Goal: Task Accomplishment & Management: Manage account settings

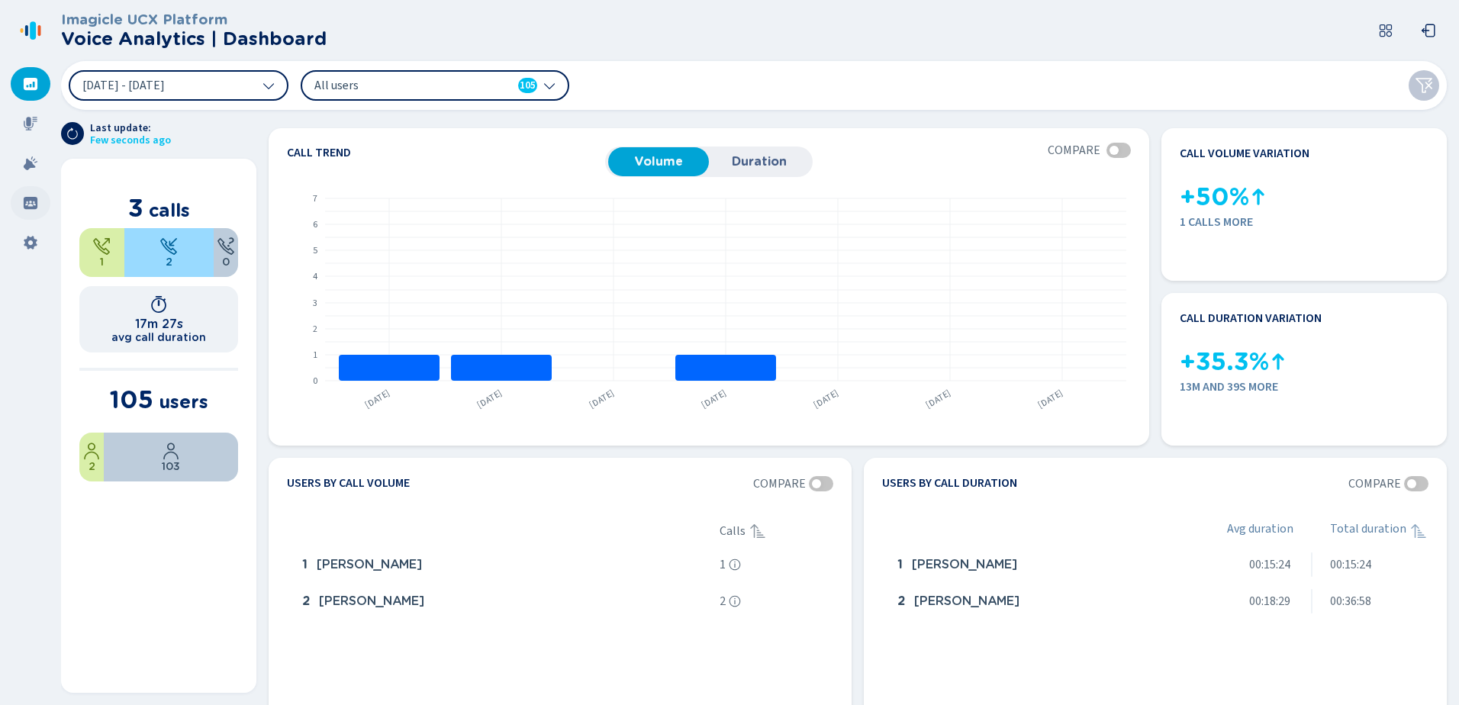
click at [35, 196] on icon at bounding box center [30, 202] width 15 height 15
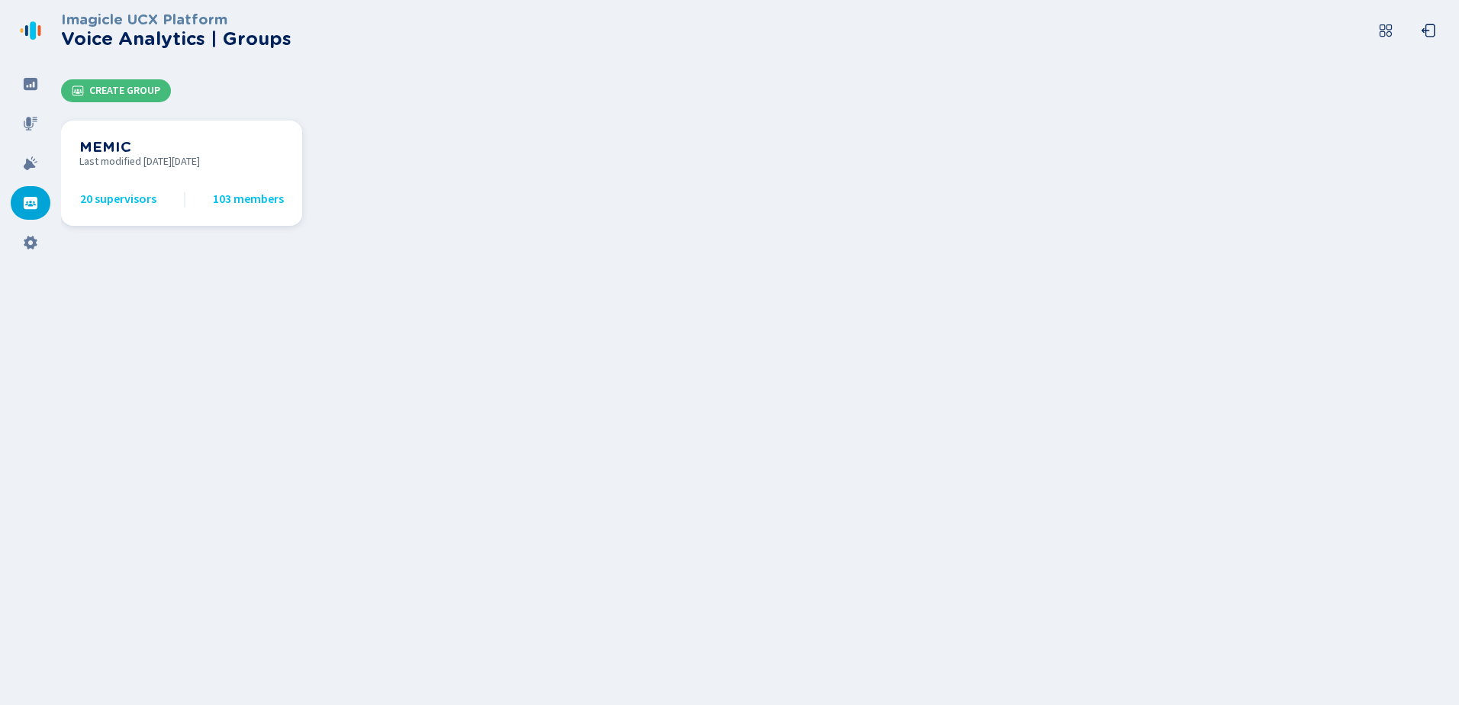
click at [134, 201] on span "20 supervisors" at bounding box center [118, 199] width 76 height 14
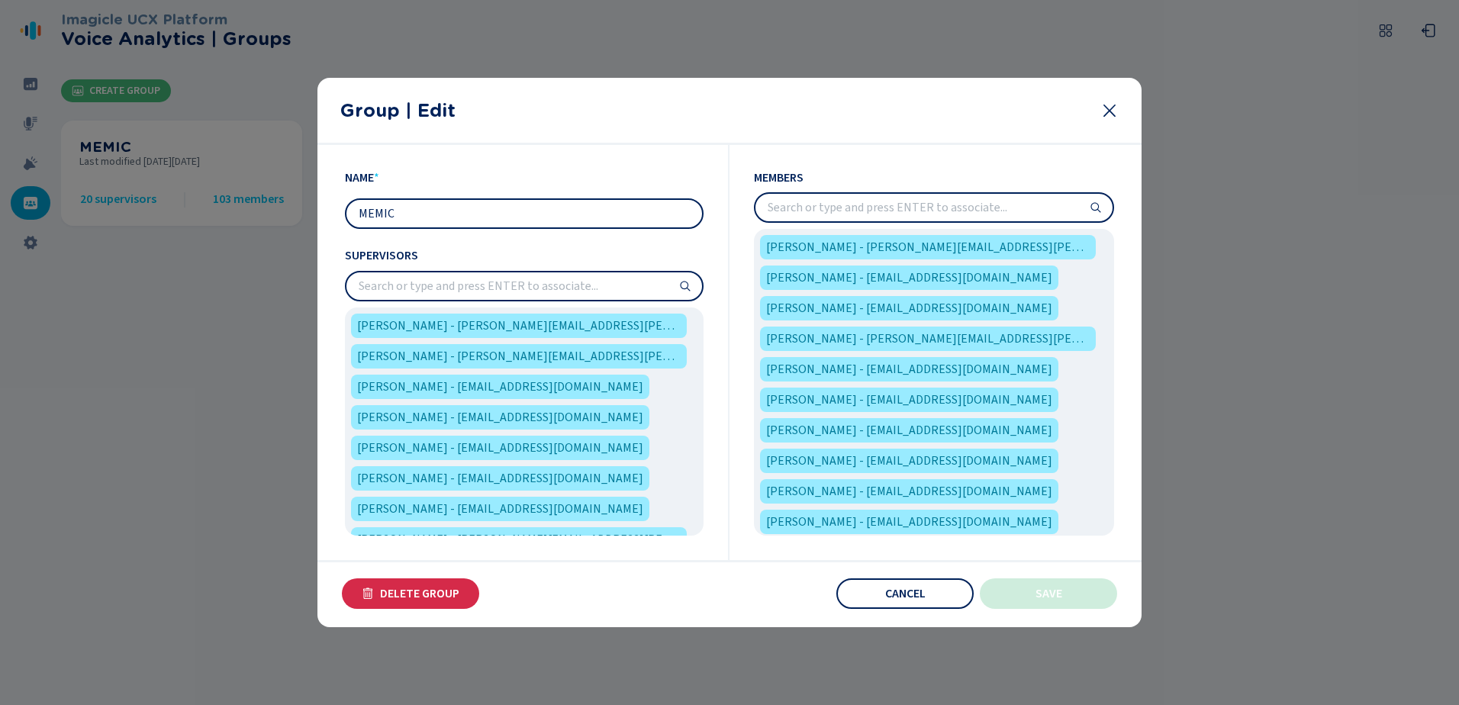
click at [444, 290] on input "search" at bounding box center [525, 285] width 356 height 27
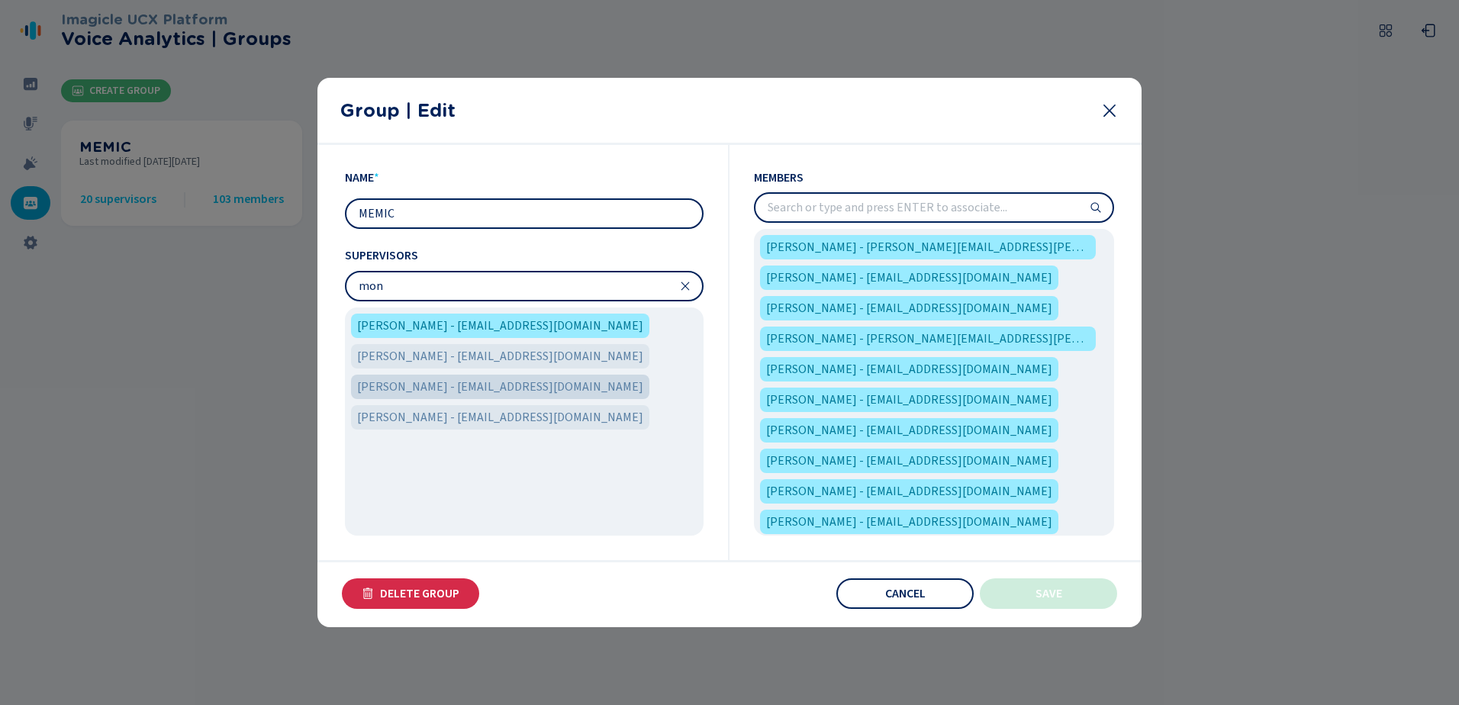
type input "mon"
click at [448, 379] on span "[PERSON_NAME] - [EMAIL_ADDRESS][DOMAIN_NAME]" at bounding box center [500, 387] width 286 height 18
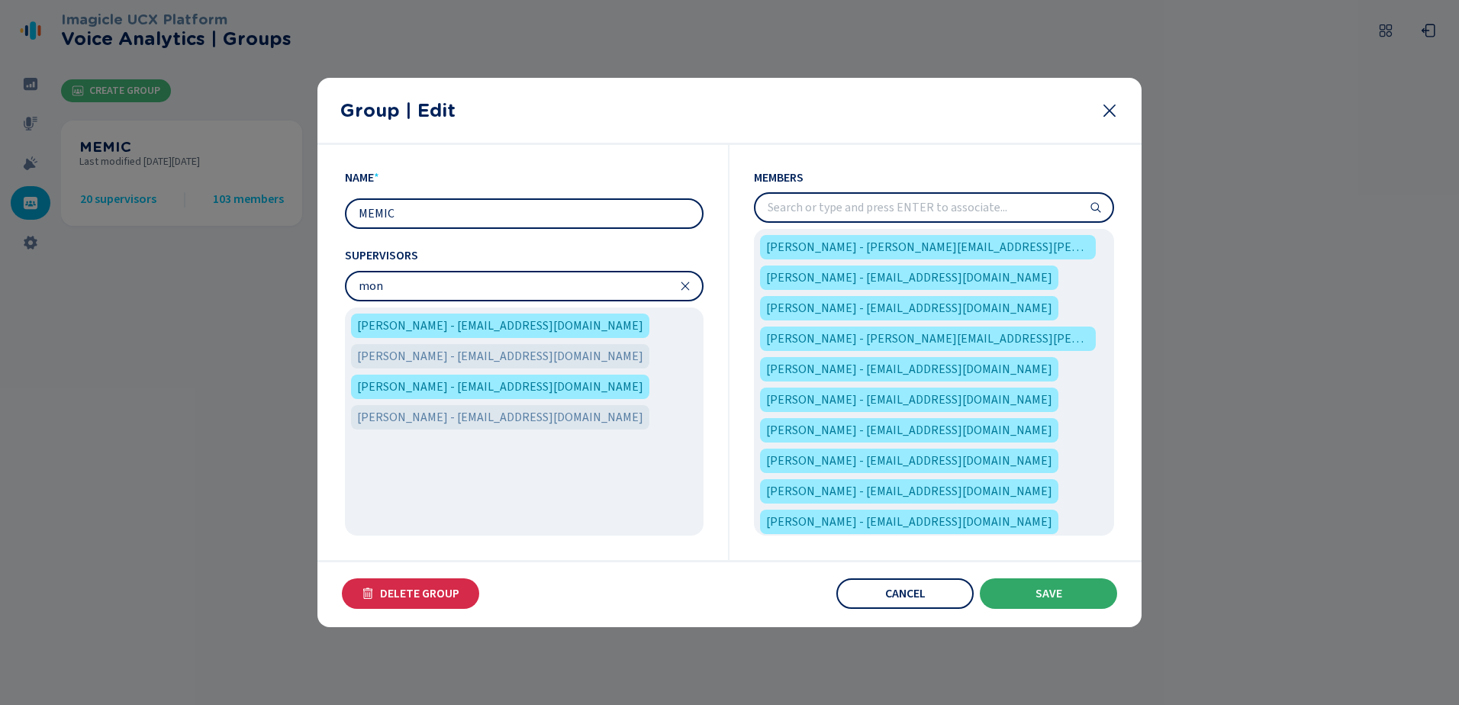
click at [1070, 592] on button "Save" at bounding box center [1048, 594] width 137 height 31
